Goal: Task Accomplishment & Management: Use online tool/utility

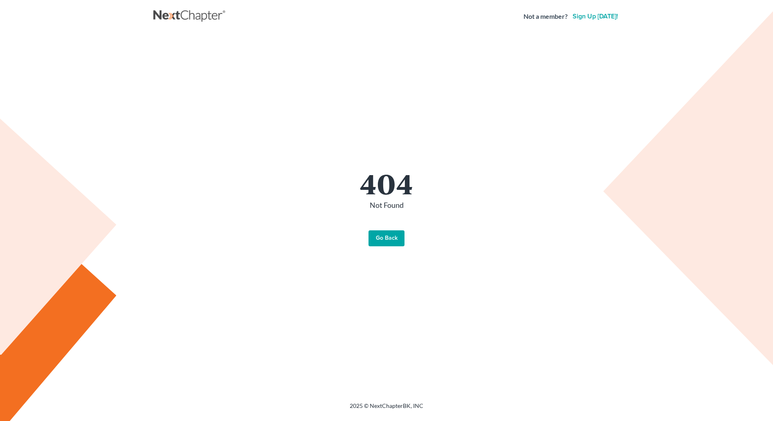
click at [386, 236] on link "Go Back" at bounding box center [386, 238] width 36 height 16
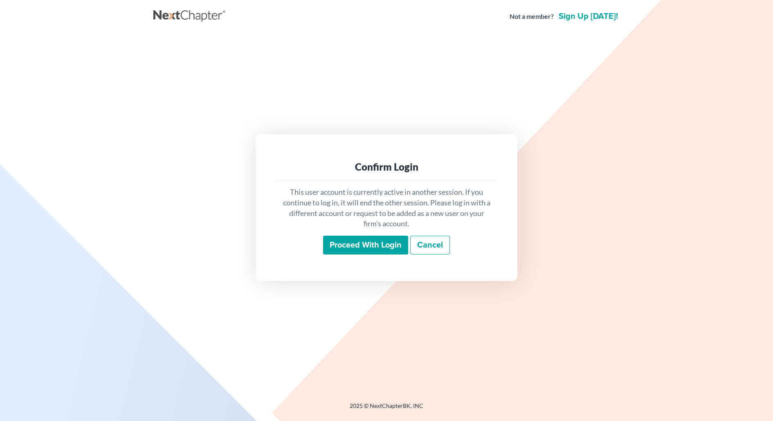
click at [370, 243] on input "Proceed with login" at bounding box center [365, 244] width 85 height 19
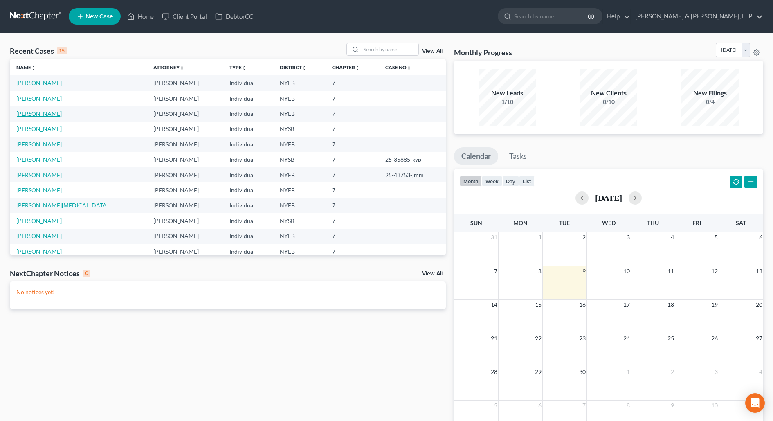
click at [47, 112] on link "[PERSON_NAME]" at bounding box center [38, 113] width 45 height 7
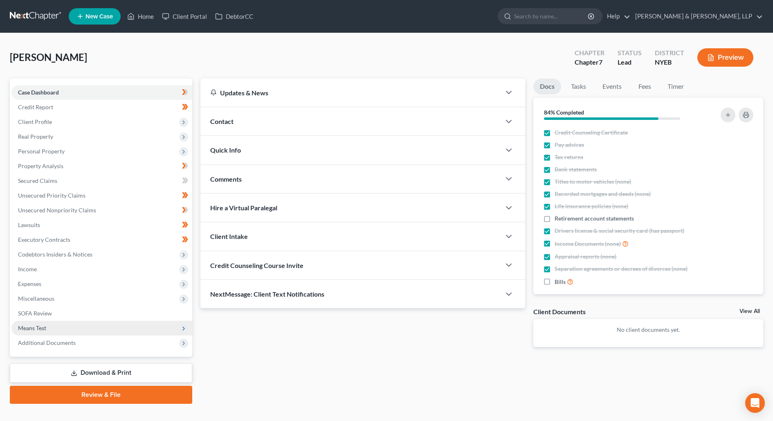
click at [89, 322] on span "Means Test" at bounding box center [101, 327] width 181 height 15
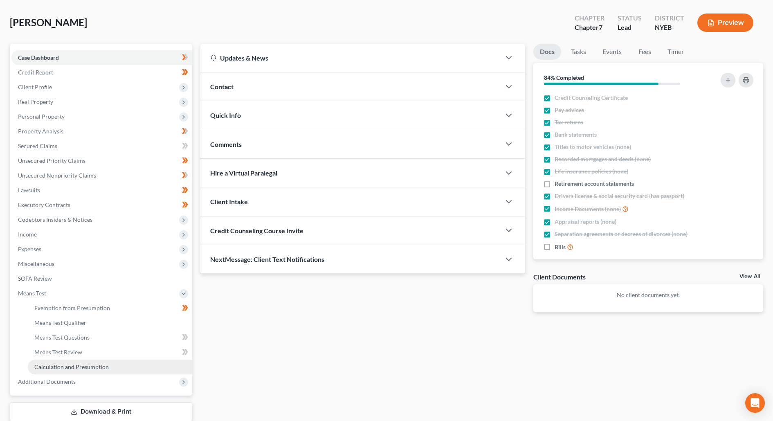
scroll to position [52, 0]
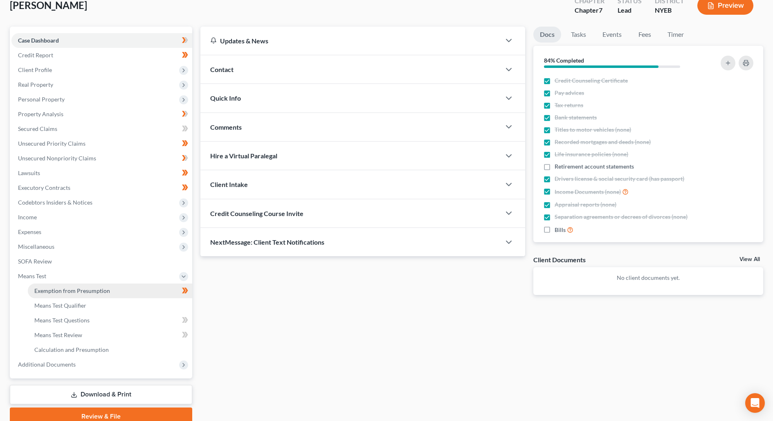
click at [110, 293] on link "Exemption from Presumption" at bounding box center [110, 290] width 164 height 15
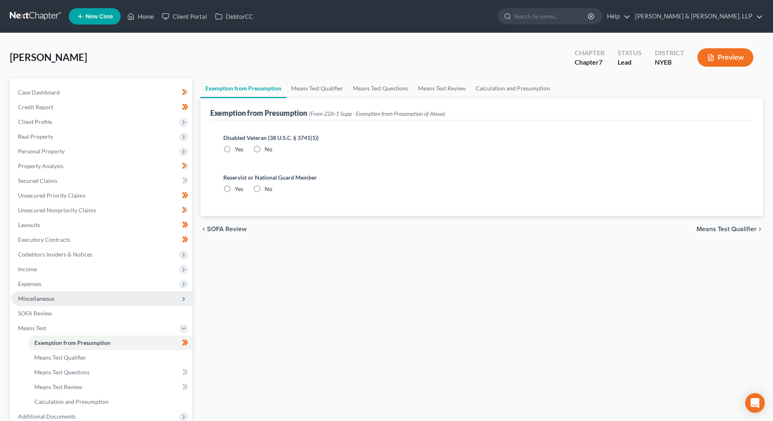
radio input "true"
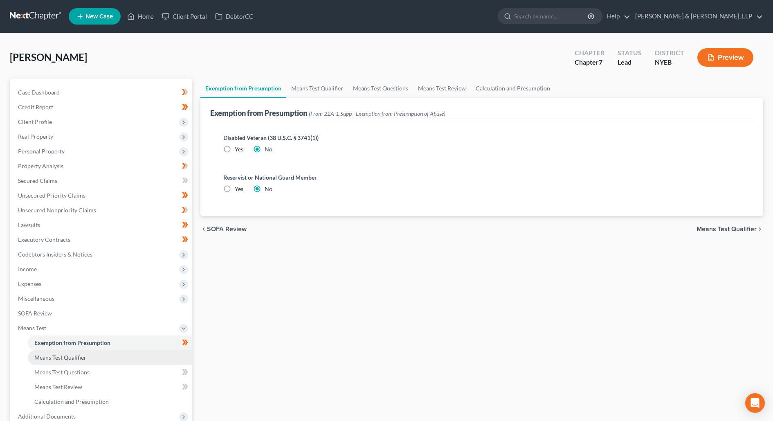
click at [108, 358] on link "Means Test Qualifier" at bounding box center [110, 357] width 164 height 15
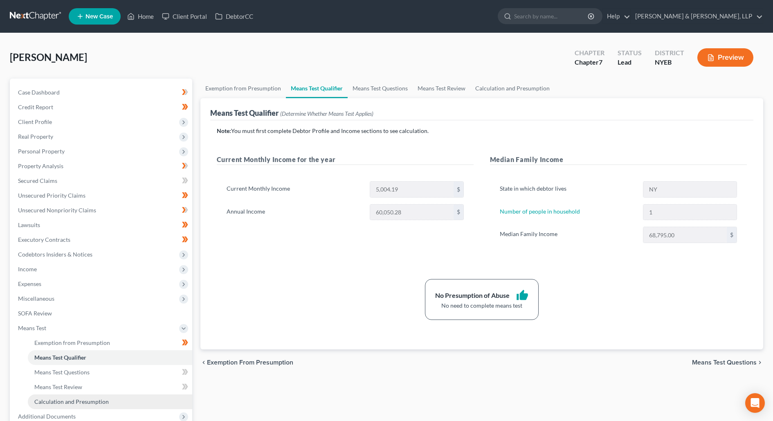
click at [116, 401] on link "Calculation and Presumption" at bounding box center [110, 401] width 164 height 15
